Goal: Task Accomplishment & Management: Manage account settings

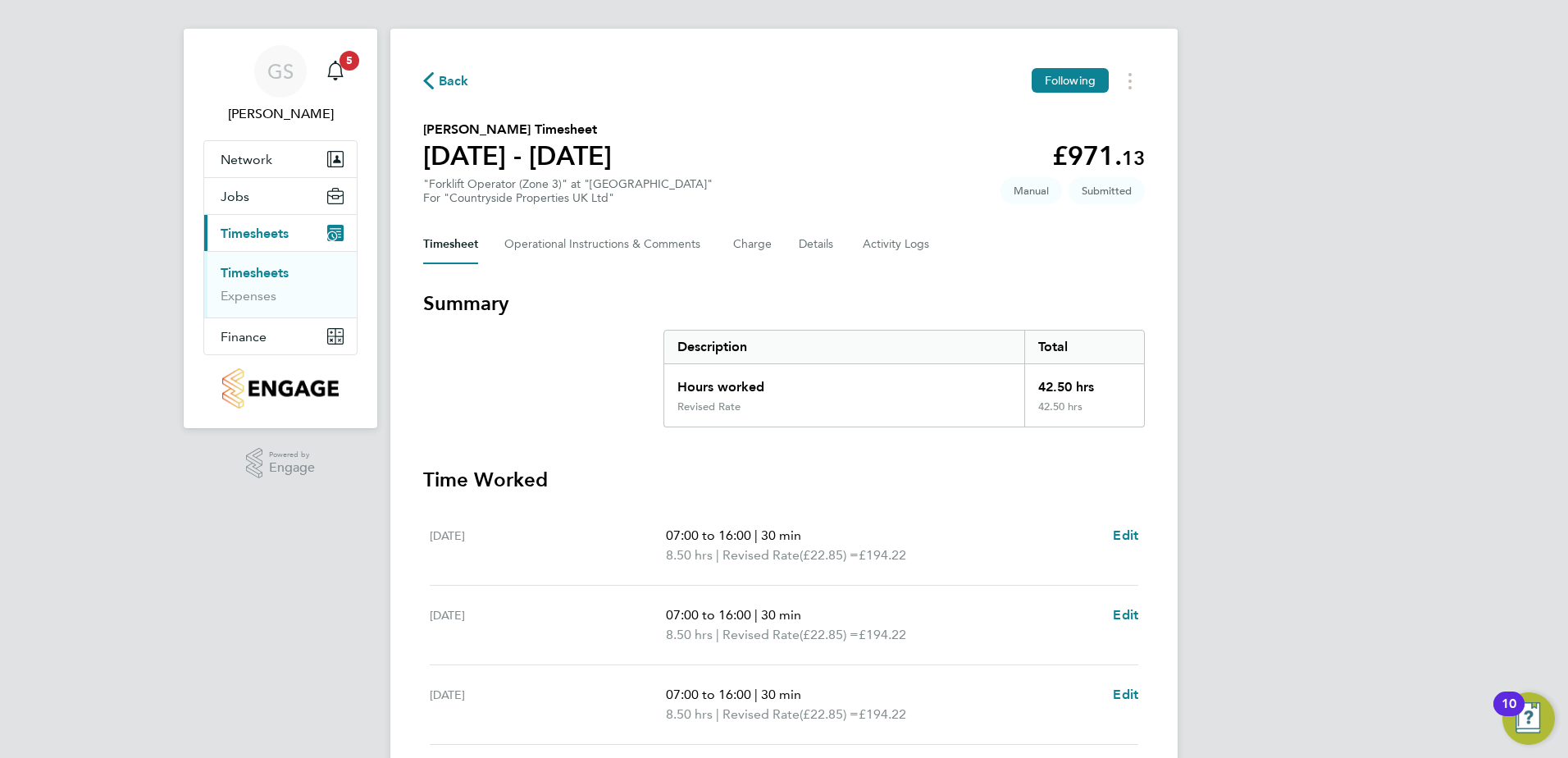
scroll to position [428, 0]
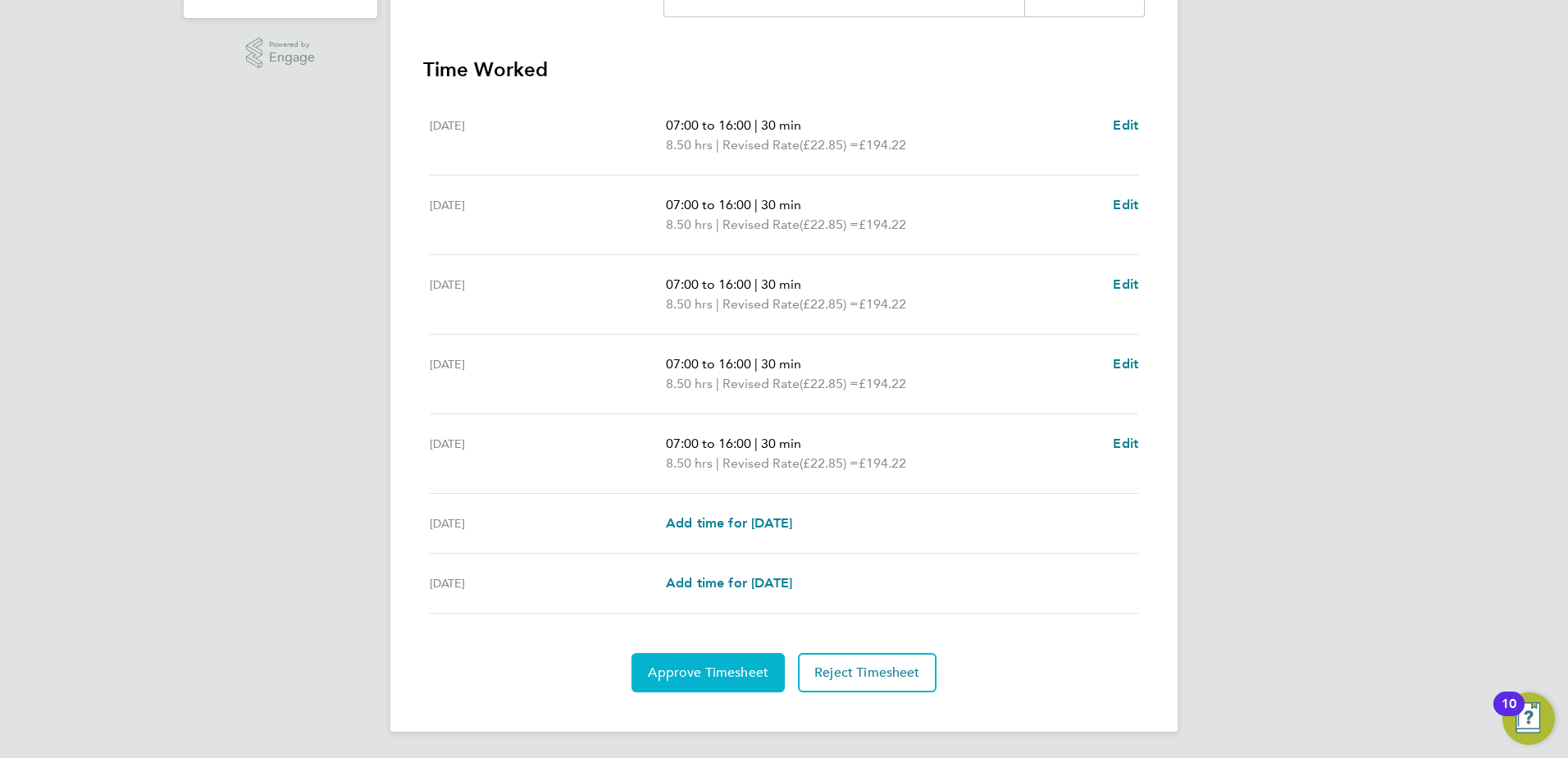
click at [716, 682] on button "Approve Timesheet" at bounding box center [708, 672] width 153 height 39
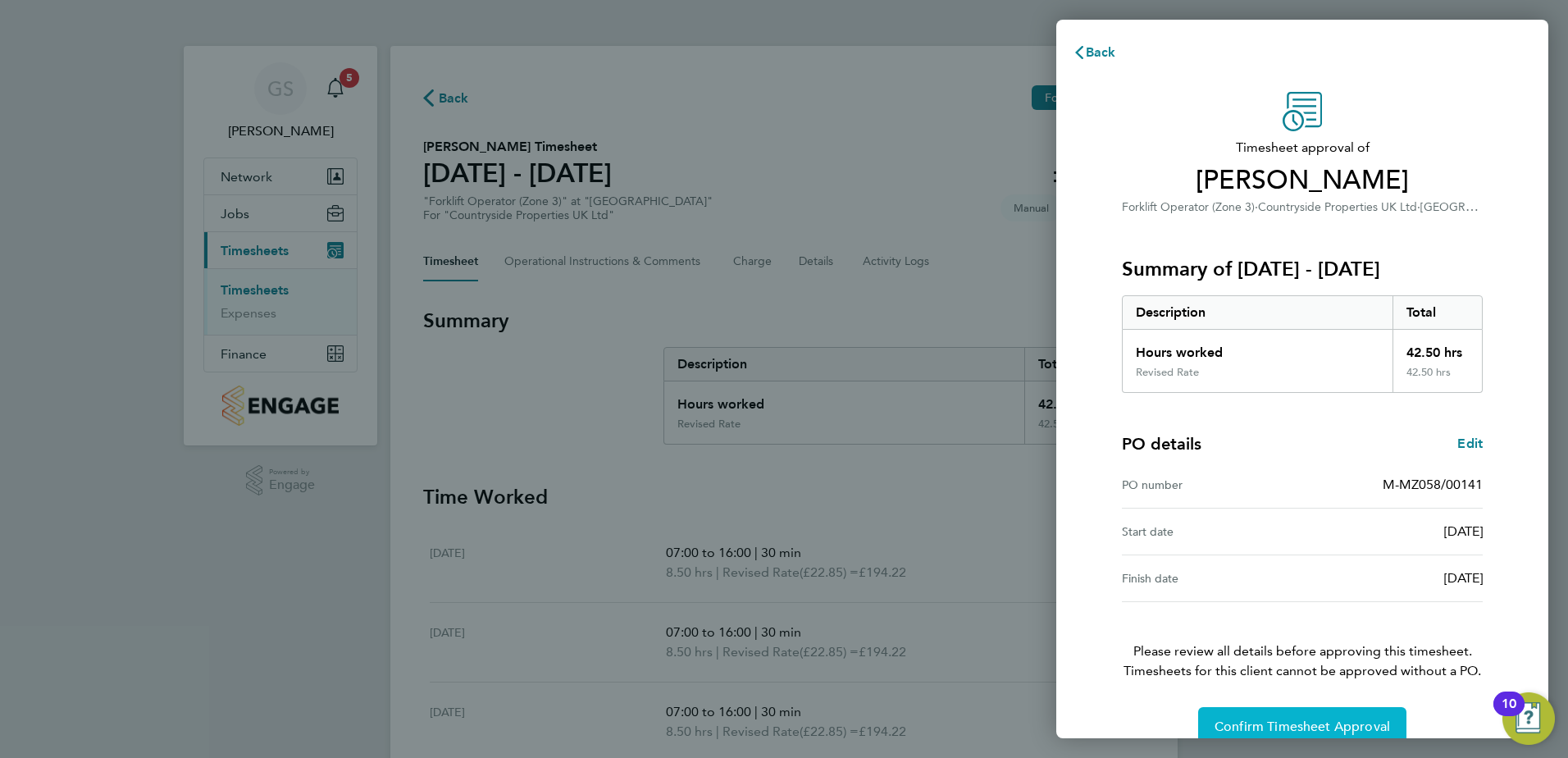
click at [1322, 722] on span "Confirm Timesheet Approval" at bounding box center [1302, 726] width 176 height 16
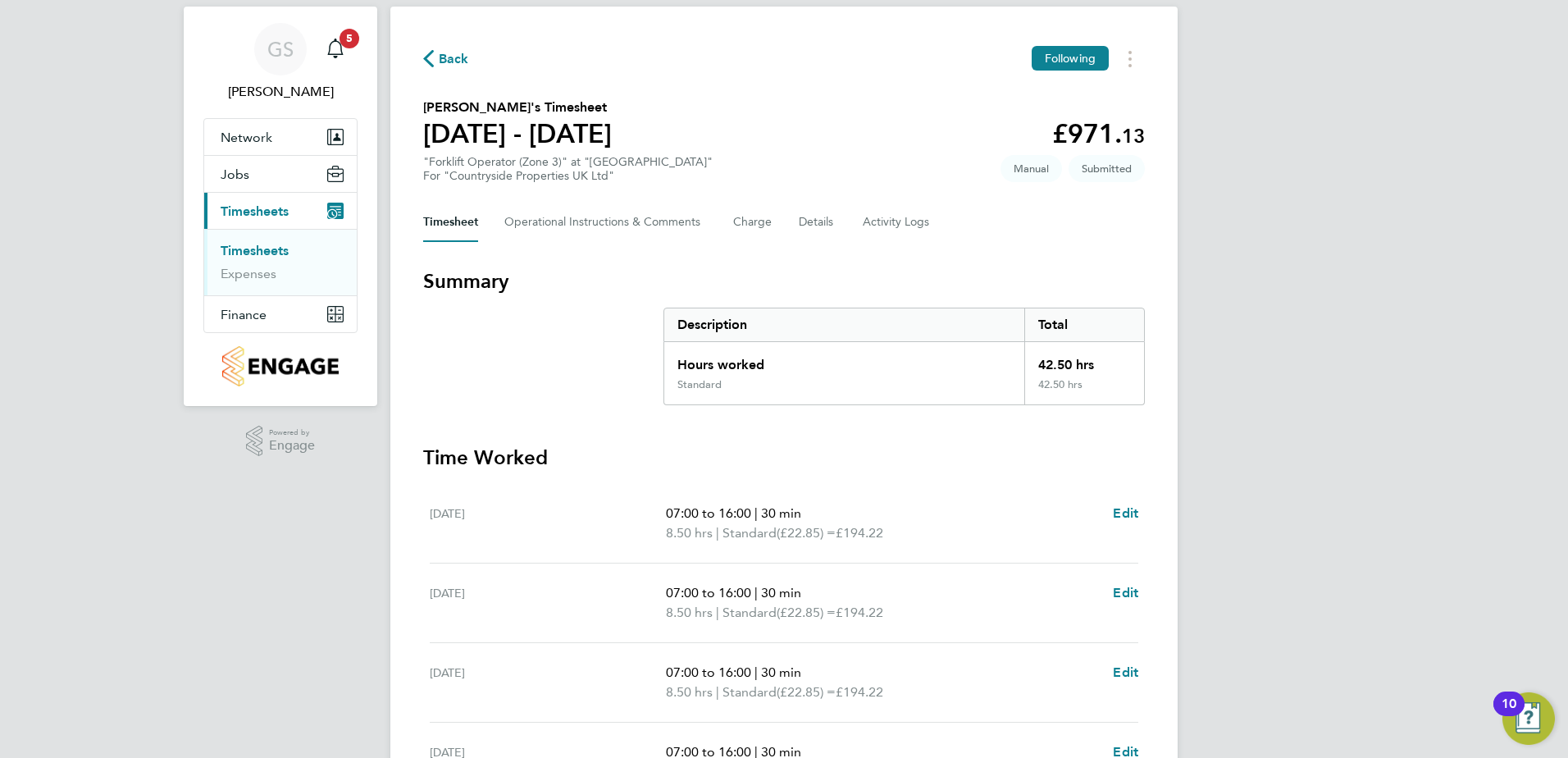
scroll to position [38, 0]
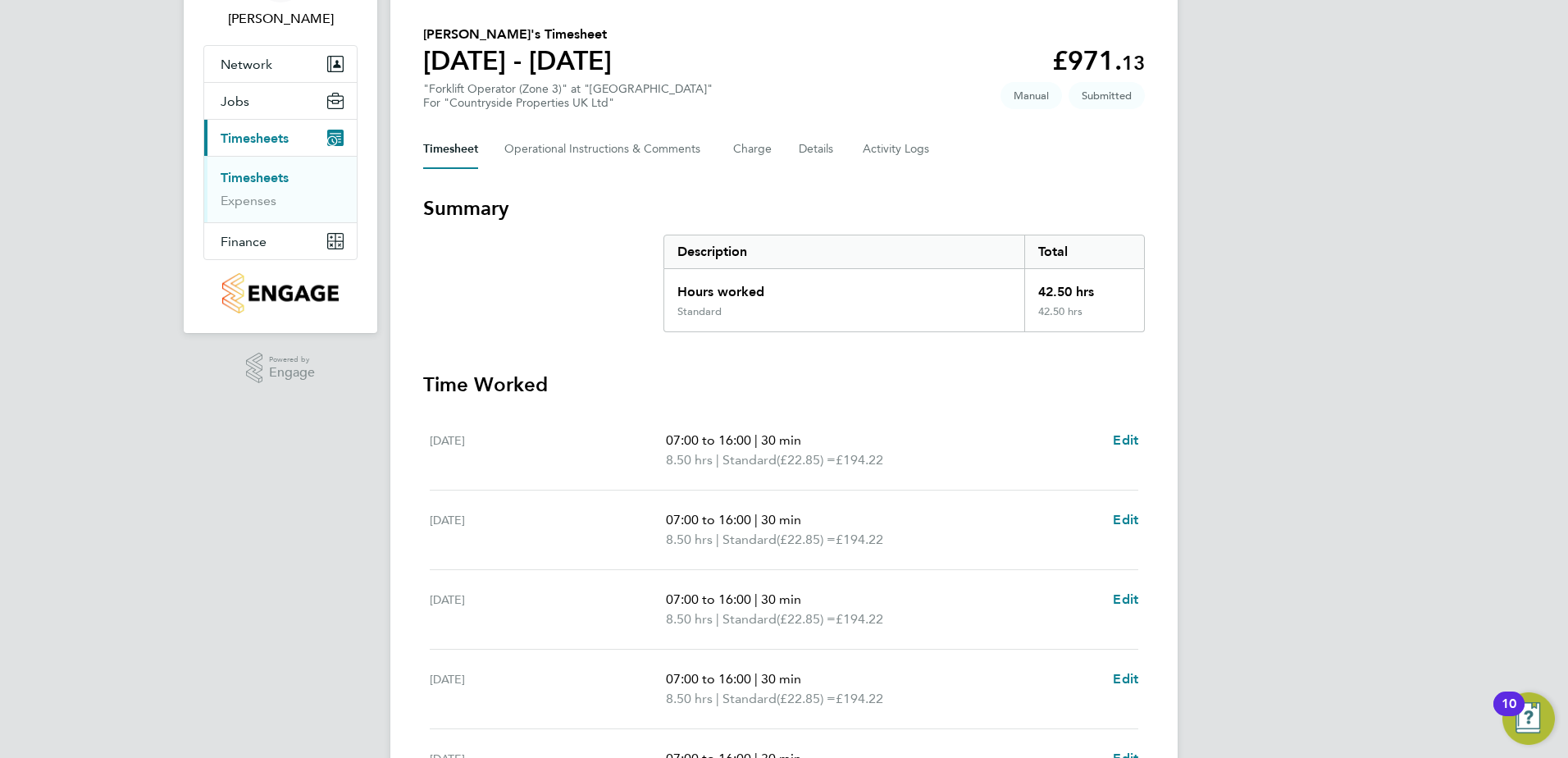
scroll to position [100, 0]
